Goal: Task Accomplishment & Management: Complete application form

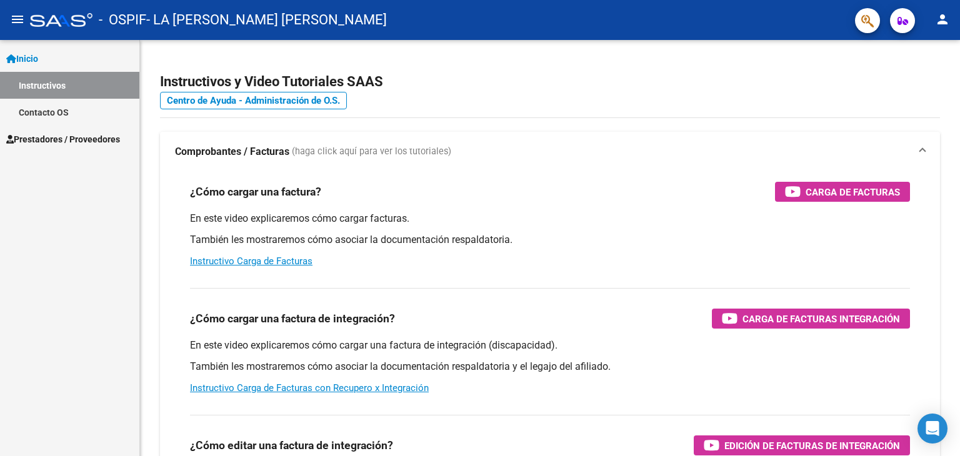
click at [75, 138] on span "Prestadores / Proveedores" at bounding box center [63, 139] width 114 height 14
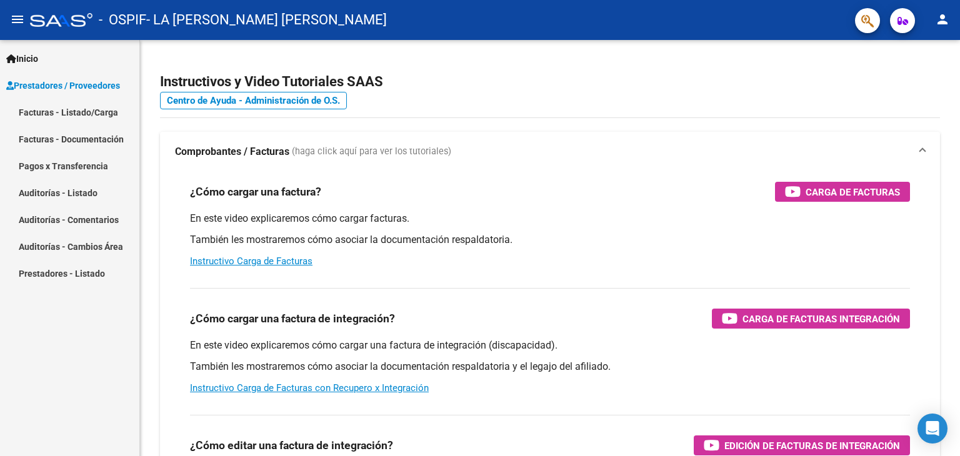
click at [97, 110] on link "Facturas - Listado/Carga" at bounding box center [69, 112] width 139 height 27
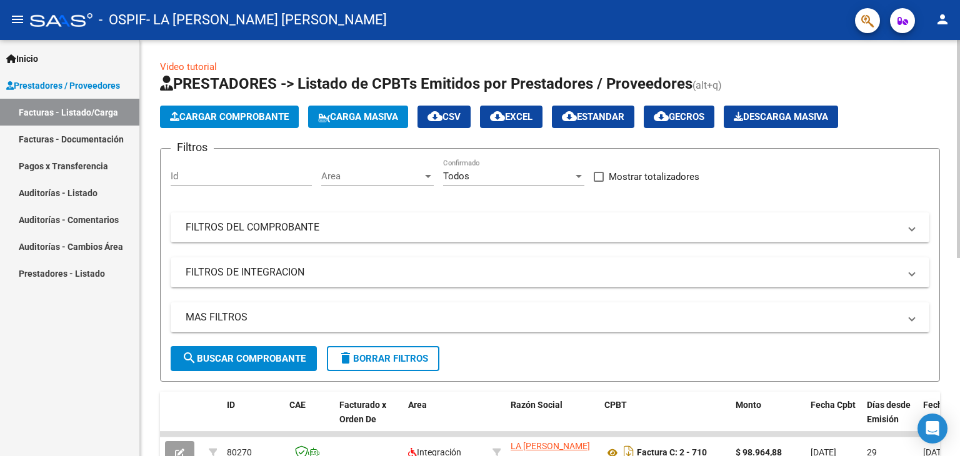
click at [214, 114] on span "Cargar Comprobante" at bounding box center [229, 116] width 119 height 11
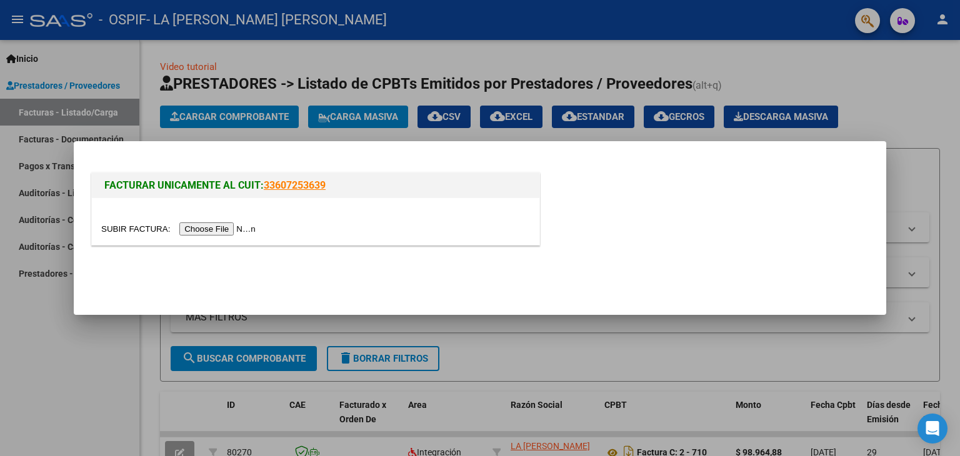
click at [237, 230] on input "file" at bounding box center [180, 228] width 158 height 13
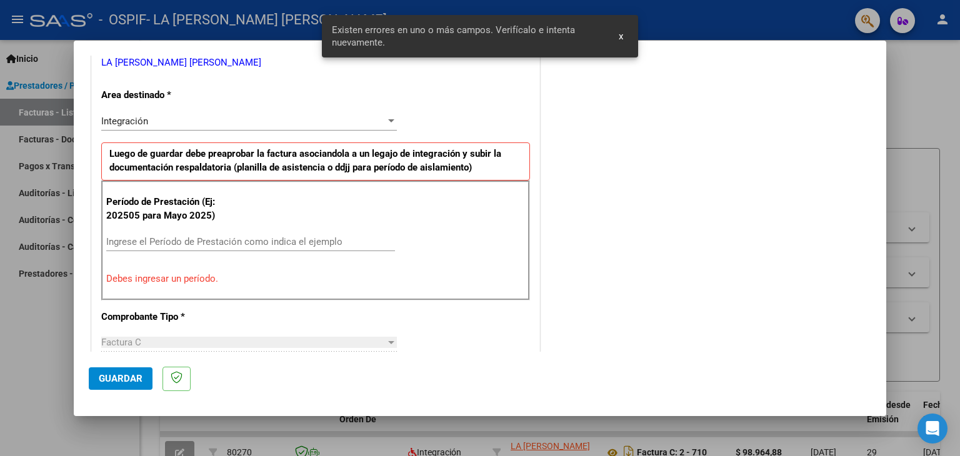
scroll to position [262, 0]
click at [192, 246] on div "Ingrese el Período de Prestación como indica el ejemplo" at bounding box center [250, 241] width 289 height 19
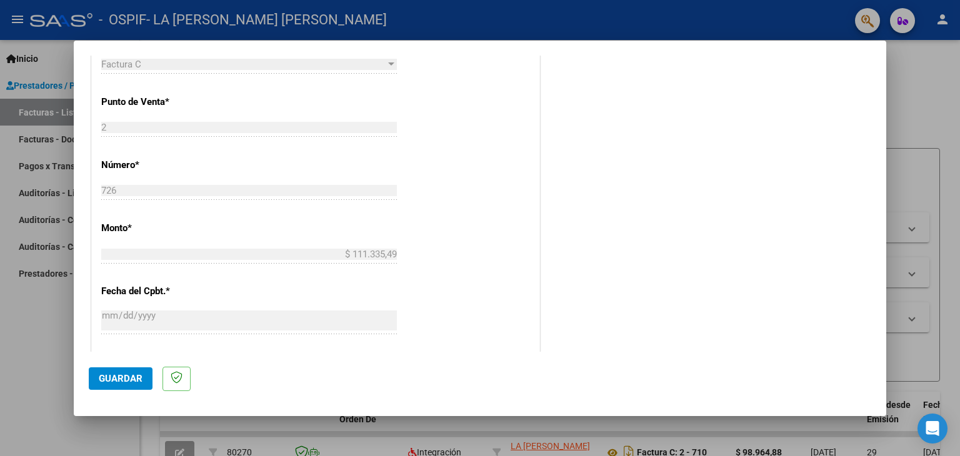
scroll to position [575, 0]
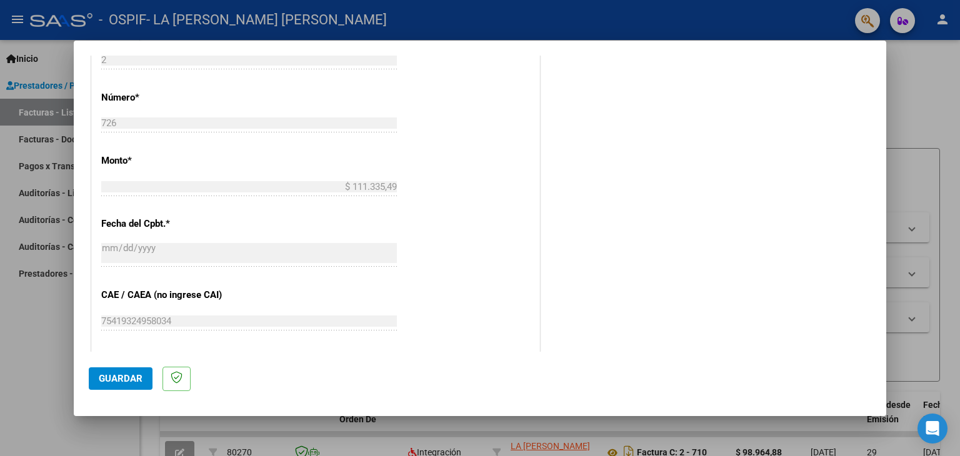
type input "202509"
click at [124, 381] on span "Guardar" at bounding box center [121, 378] width 44 height 11
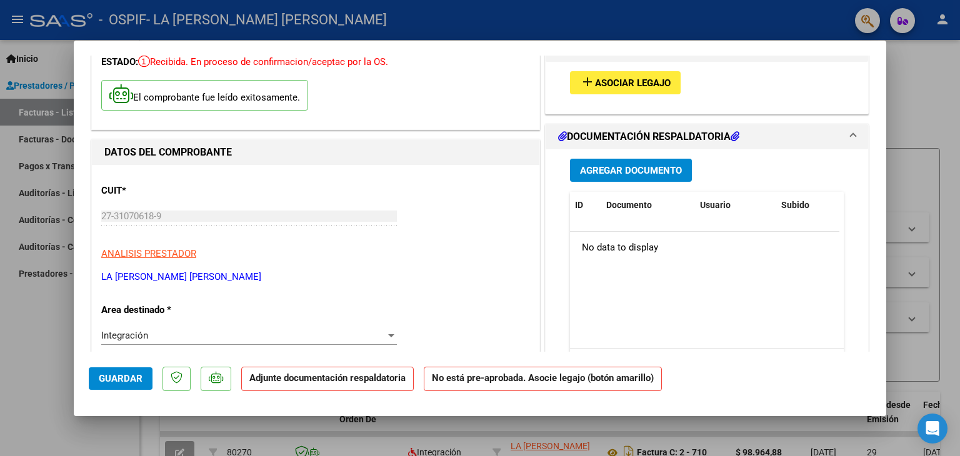
scroll to position [0, 0]
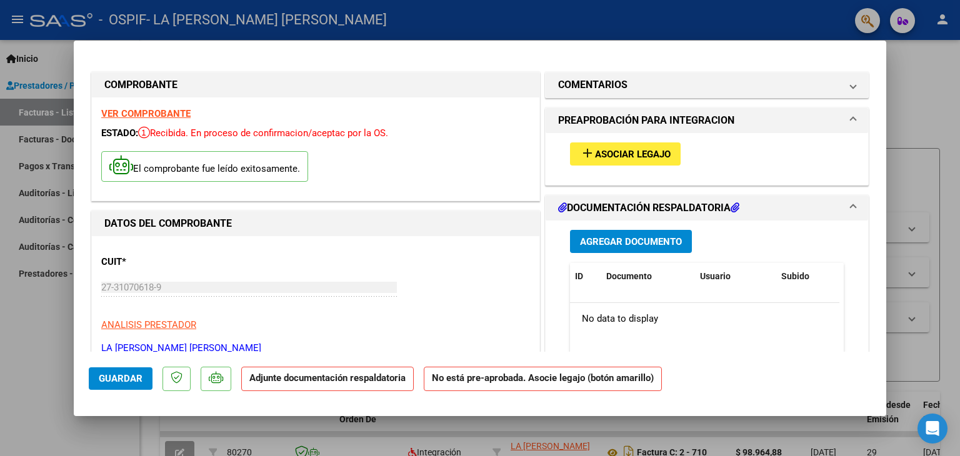
click at [604, 238] on span "Agregar Documento" at bounding box center [631, 241] width 102 height 11
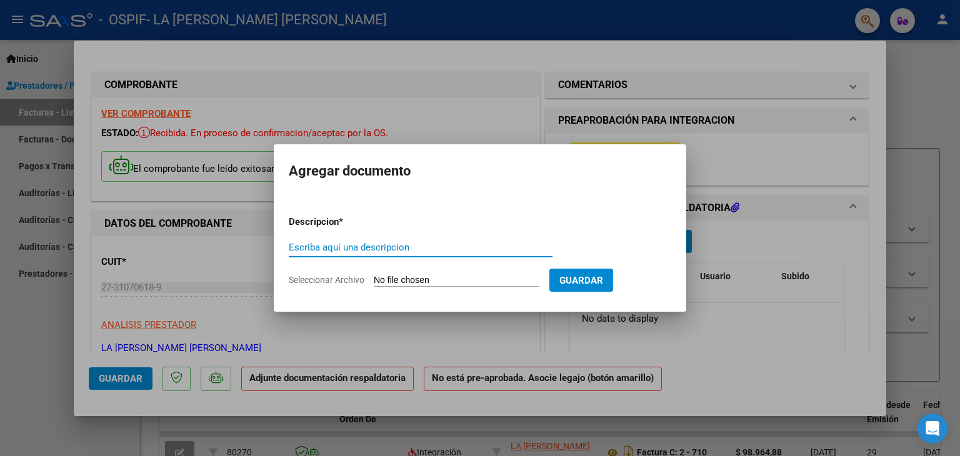
click at [402, 247] on input "Escriba aquí una descripcion" at bounding box center [421, 247] width 264 height 11
click at [407, 279] on input "Seleccionar Archivo" at bounding box center [457, 281] width 166 height 12
type input "C:\fakepath\Macheroni-septiembre.pdf"
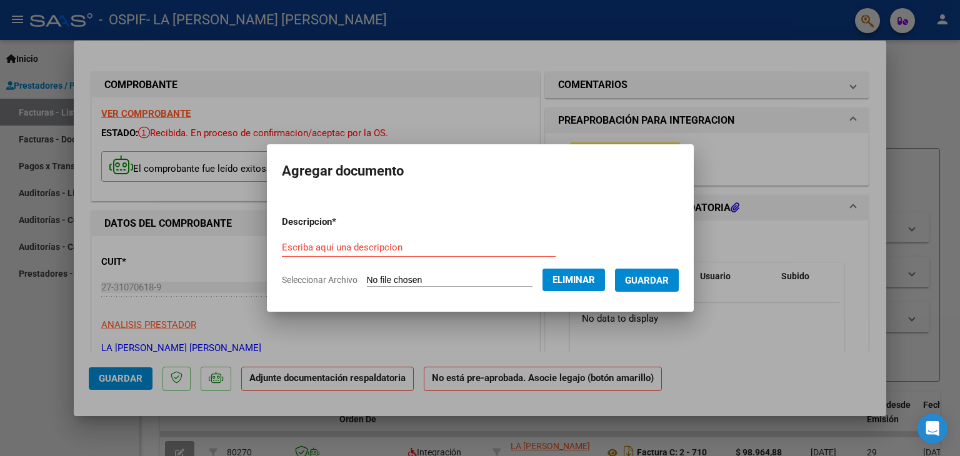
click at [354, 236] on form "Descripcion * Escriba aquí una descripcion Seleccionar Archivo Eliminar Guardar" at bounding box center [480, 251] width 397 height 91
click at [344, 248] on input "Escriba aquí una descripcion" at bounding box center [419, 247] width 274 height 11
type input "planilla asist"
click at [650, 284] on span "Guardar" at bounding box center [647, 280] width 44 height 11
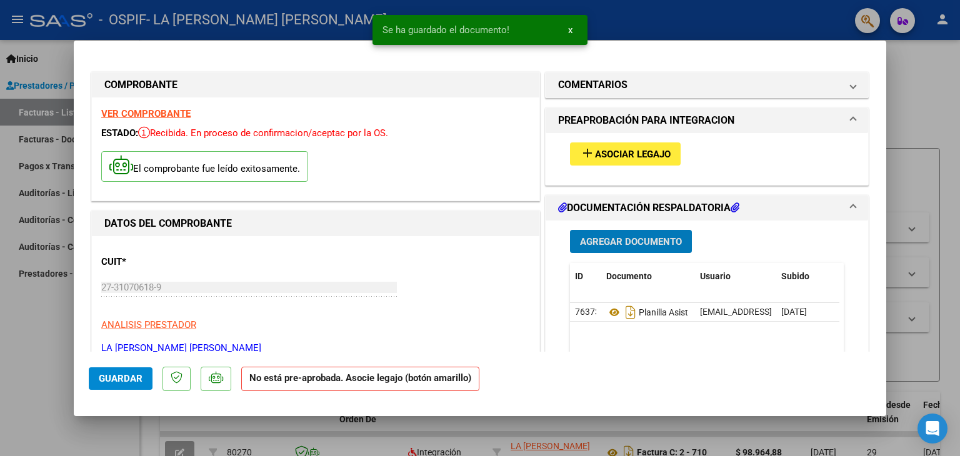
click at [110, 376] on span "Guardar" at bounding box center [121, 378] width 44 height 11
click at [924, 59] on div at bounding box center [480, 228] width 960 height 456
type input "$ 0,00"
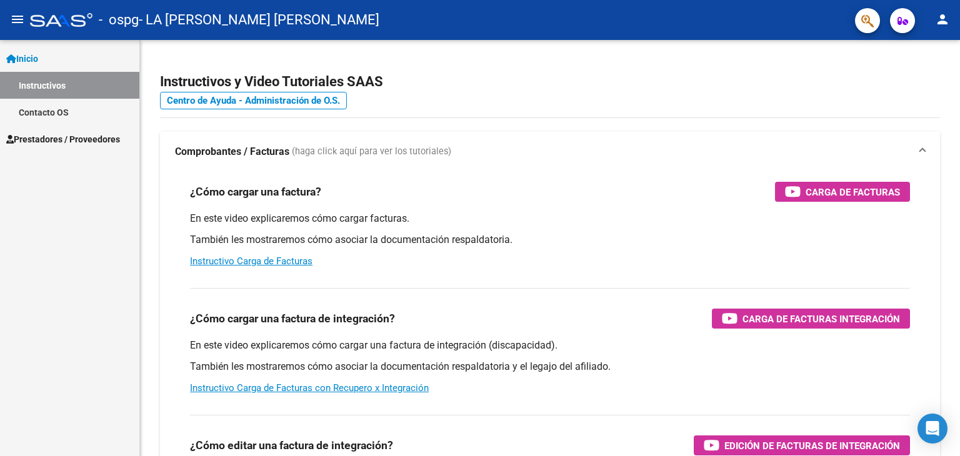
click at [42, 140] on span "Prestadores / Proveedores" at bounding box center [63, 139] width 114 height 14
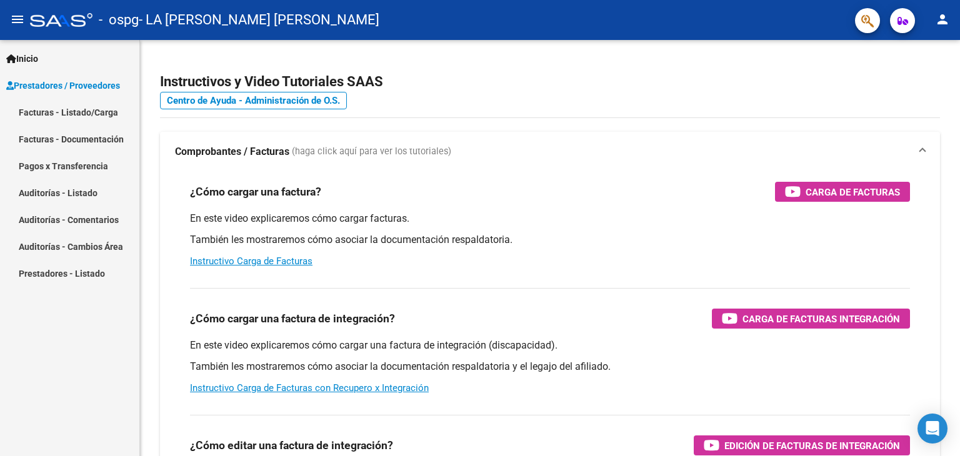
click at [61, 112] on link "Facturas - Listado/Carga" at bounding box center [69, 112] width 139 height 27
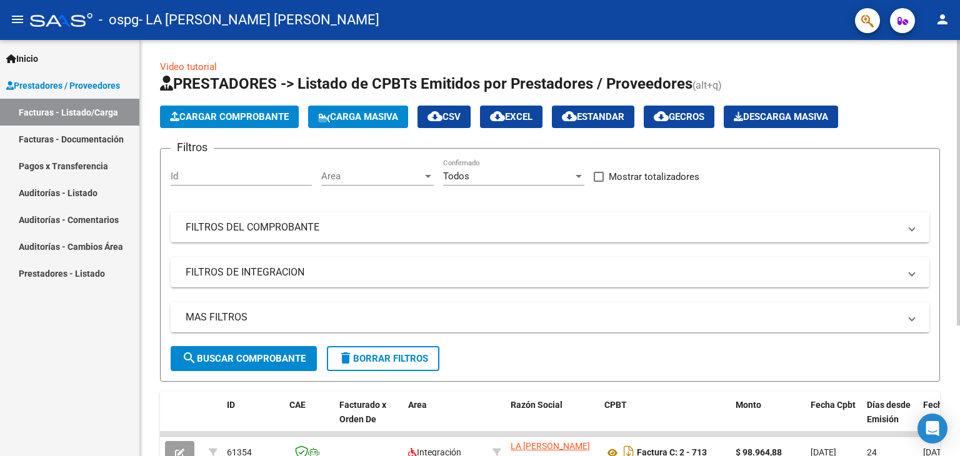
click at [207, 118] on span "Cargar Comprobante" at bounding box center [229, 116] width 119 height 11
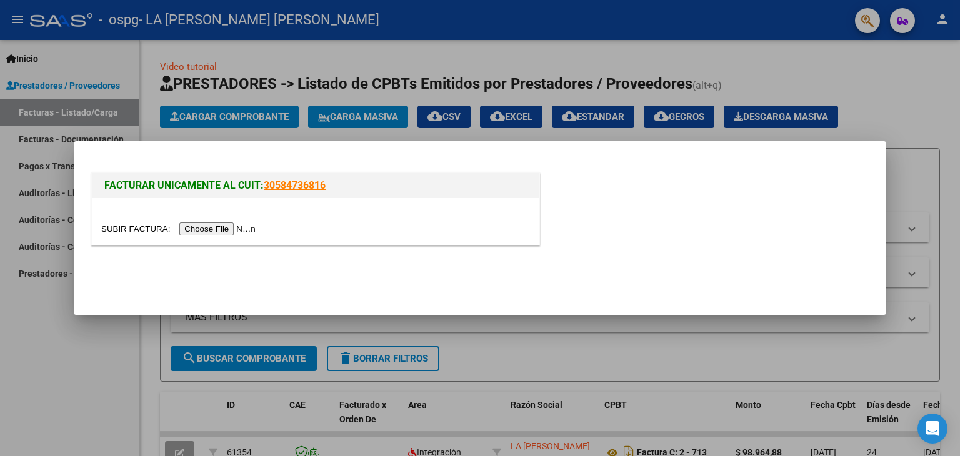
click at [229, 228] on input "file" at bounding box center [180, 228] width 158 height 13
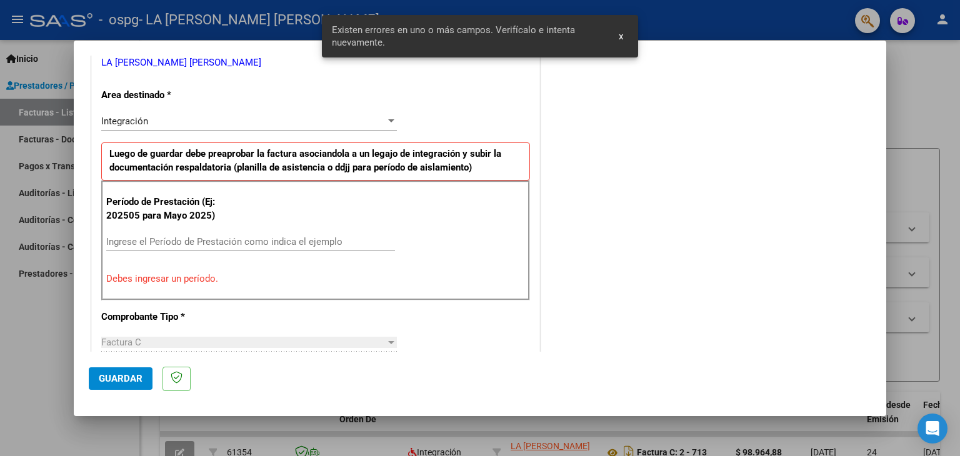
scroll to position [262, 0]
click at [188, 238] on input "Ingrese el Período de Prestación como indica el ejemplo" at bounding box center [250, 241] width 289 height 11
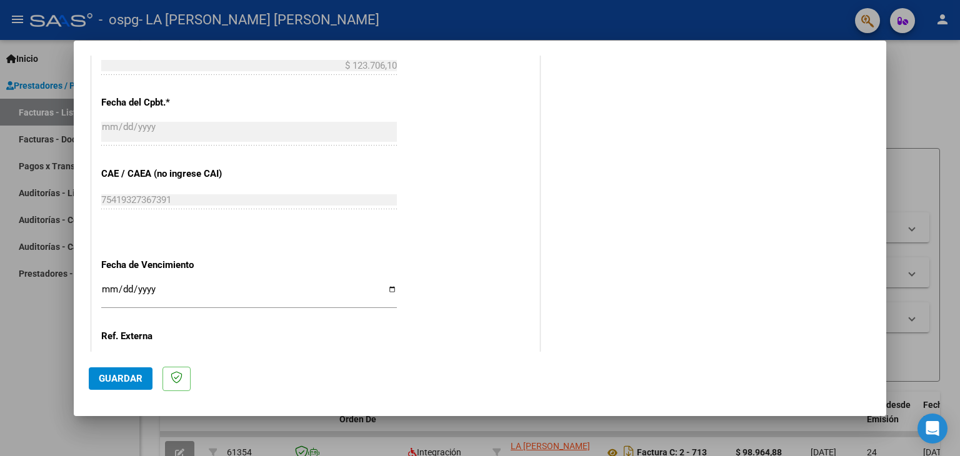
scroll to position [802, 0]
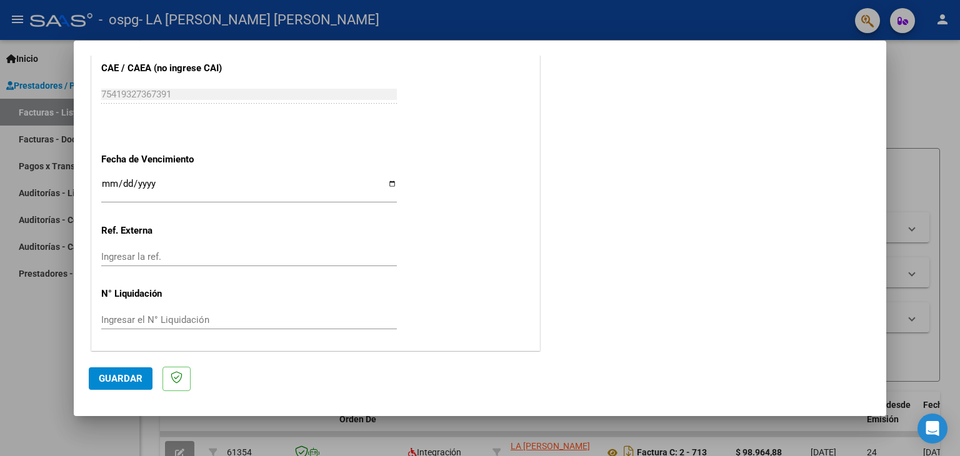
type input "202509"
click at [122, 378] on span "Guardar" at bounding box center [121, 378] width 44 height 11
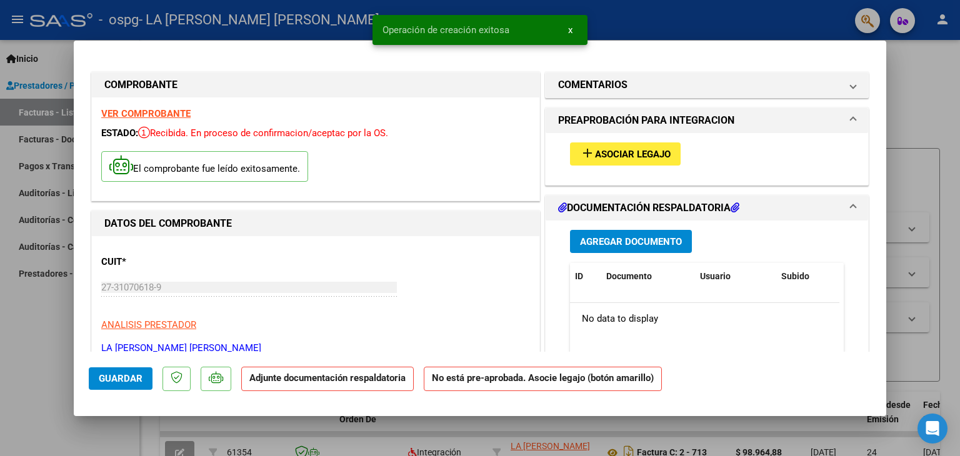
click at [623, 241] on span "Agregar Documento" at bounding box center [631, 241] width 102 height 11
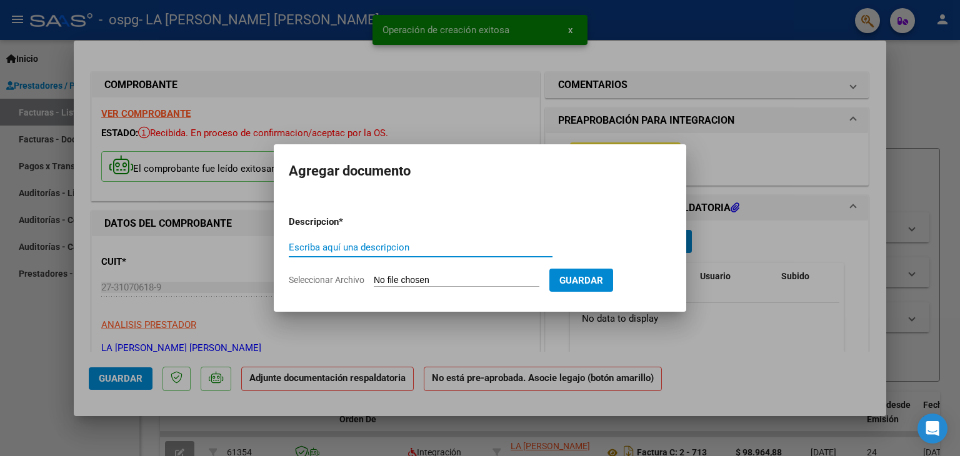
drag, startPoint x: 346, startPoint y: 251, endPoint x: 352, endPoint y: 265, distance: 15.7
click at [345, 251] on input "Escriba aquí una descripcion" at bounding box center [421, 247] width 264 height 11
click at [390, 275] on input "Seleccionar Archivo" at bounding box center [457, 281] width 166 height 12
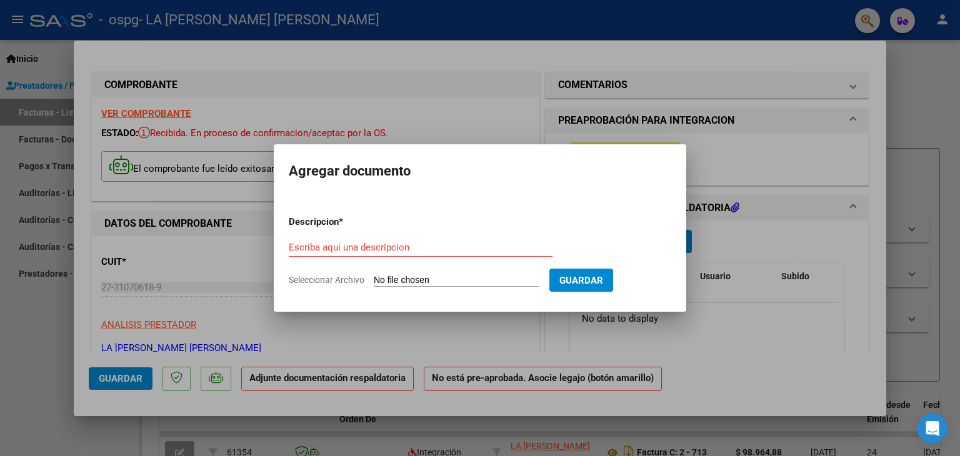
type input "C:\fakepath\Preiti Magui septiembre .pdf"
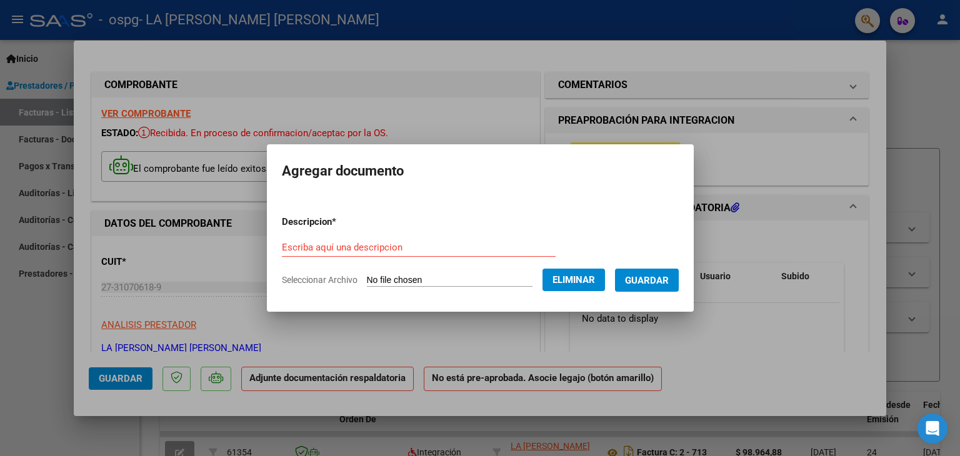
click at [379, 236] on form "Descripcion * Escriba aquí una descripcion Seleccionar Archivo Eliminar Guardar" at bounding box center [480, 251] width 397 height 91
click at [377, 249] on input "Escriba aquí una descripcion" at bounding box center [419, 247] width 274 height 11
type input "planilla asist"
click at [647, 275] on span "Guardar" at bounding box center [647, 280] width 44 height 11
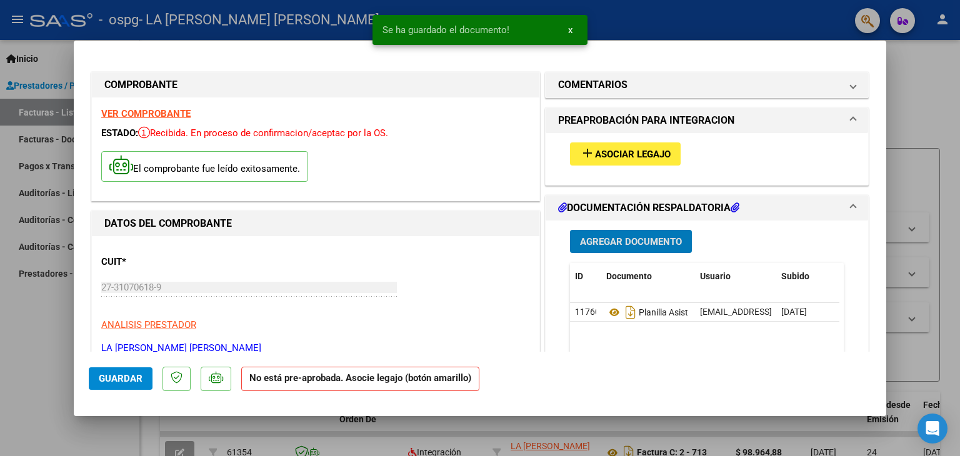
click at [120, 383] on span "Guardar" at bounding box center [121, 378] width 44 height 11
click at [928, 73] on div at bounding box center [480, 228] width 960 height 456
type input "$ 0,00"
